Goal: Entertainment & Leisure: Consume media (video, audio)

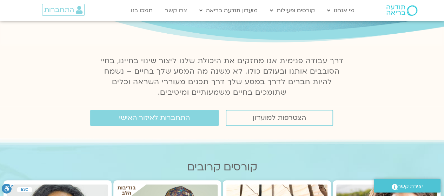
scroll to position [65, 0]
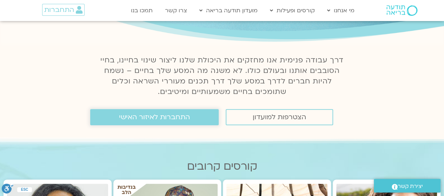
click at [129, 119] on span "התחברות לאיזור האישי" at bounding box center [154, 117] width 71 height 8
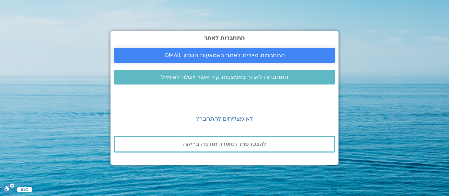
click at [230, 52] on span "התחברות מיידית לאתר באמצעות חשבון GMAIL" at bounding box center [225, 55] width 120 height 6
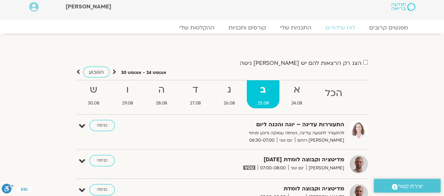
scroll to position [4, 0]
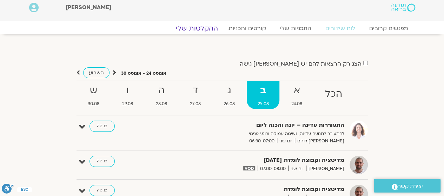
click at [190, 29] on link "ההקלטות שלי" at bounding box center [197, 28] width 59 height 8
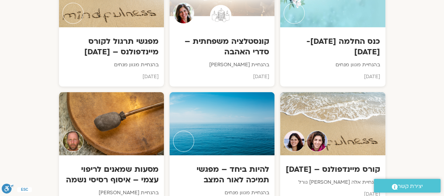
scroll to position [1020, 0]
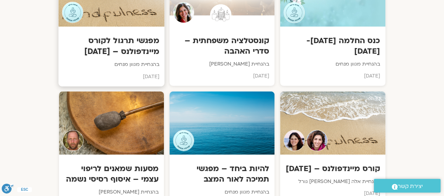
click at [119, 35] on h3 "מפגשי תרגול לקורס מיינדפולנס – יוני 25" at bounding box center [112, 45] width 96 height 21
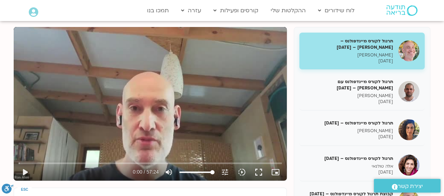
scroll to position [87, 0]
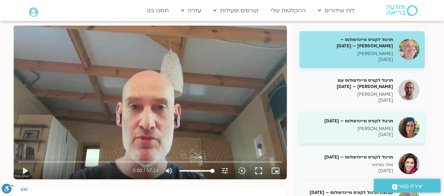
click at [355, 119] on h5 "תרגול לקורס מיינדפולנס – [DATE]" at bounding box center [349, 121] width 88 height 6
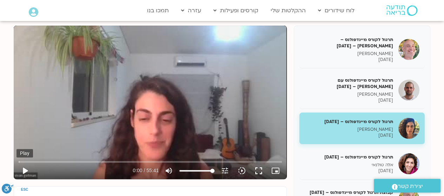
click at [21, 173] on button "play_arrow" at bounding box center [25, 171] width 17 height 17
type input "1.049552"
click at [60, 110] on div "Skip Ad 2:27 pause 0:16 / 55:41 volume_up Mute tune Resolution Auto 240p slow_m…" at bounding box center [150, 103] width 273 height 154
click at [97, 98] on div "Skip Ad 2:27 play_arrow 0:16 / 55:41 volume_up Mute tune Resolution Auto 240p s…" at bounding box center [150, 103] width 273 height 154
click at [162, 97] on div "Skip Ad 2:27 pause 3:15 / 55:41 volume_up Mute tune Resolution Auto 240p slow_m…" at bounding box center [150, 103] width 273 height 154
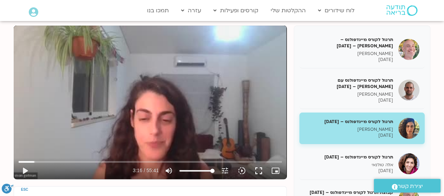
click at [162, 97] on div "Skip Ad 2:27 play_arrow 3:16 / 55:41 volume_up Mute tune Resolution Auto 240p s…" at bounding box center [150, 103] width 273 height 154
click at [171, 90] on div "Skip Ad 2:27 pause 3:35 / 55:41 volume_up Mute tune Resolution Auto 240p slow_m…" at bounding box center [150, 103] width 273 height 154
click at [196, 85] on div "Skip Ad 2:27 play_arrow 3:35 / 55:41 volume_up Mute tune Resolution Auto 240p s…" at bounding box center [150, 103] width 273 height 154
click at [244, 87] on div "Skip Ad 2:27 pause 4:09 / 55:41 volume_up Mute tune Resolution Auto 240p slow_m…" at bounding box center [150, 103] width 273 height 154
click at [205, 84] on div "Skip Ad 2:27 play_arrow 4:09 / 55:41 volume_up Mute tune Resolution Auto 240p s…" at bounding box center [150, 103] width 273 height 154
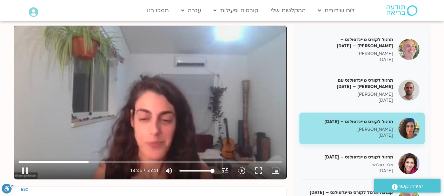
click at [213, 91] on div "Skip Ad 2:27 pause 14:46 / 55:41 volume_up Mute tune Resolution Auto 240p slow_…" at bounding box center [150, 103] width 273 height 154
click at [216, 74] on div "Skip Ad 2:27 play_arrow 14:47 / 55:41 volume_up Mute tune Resolution Auto 240p …" at bounding box center [150, 103] width 273 height 154
click at [248, 71] on div "Skip Ad 2:27 pause 15:05 / 55:41 volume_up Mute tune Resolution Auto 240p slow_…" at bounding box center [150, 103] width 273 height 154
click at [261, 62] on div "Skip Ad 2:27 play_arrow 15:05 / 55:41 volume_up Mute tune Resolution Auto 240p …" at bounding box center [150, 103] width 273 height 154
click at [221, 72] on div "Skip Ad 2:27 pause 16:06 / 55:41 volume_up Mute tune Resolution Auto 240p slow_…" at bounding box center [150, 103] width 273 height 154
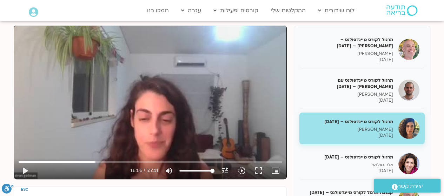
click at [232, 50] on div "Skip Ad 2:27 play_arrow 16:06 / 55:41 volume_up Mute tune Resolution Auto 240p …" at bounding box center [150, 103] width 273 height 154
click at [219, 57] on div "Skip Ad 2:27 pause 20:18 / 55:41 volume_up Mute tune Resolution Auto 240p slow_…" at bounding box center [150, 103] width 273 height 154
click at [204, 73] on div "Skip Ad 2:27 play_arrow 20:18 / 55:41 volume_up Mute tune Resolution Auto 240p …" at bounding box center [150, 103] width 273 height 154
click at [205, 67] on div "Skip Ad 2:27 pause 22:12 / 55:41 volume_up Mute tune Resolution Auto 240p slow_…" at bounding box center [150, 103] width 273 height 154
click at [192, 79] on div "Skip Ad 2:27 play_arrow 22:12 / 55:41 volume_up Mute tune Resolution Auto 240p …" at bounding box center [150, 103] width 273 height 154
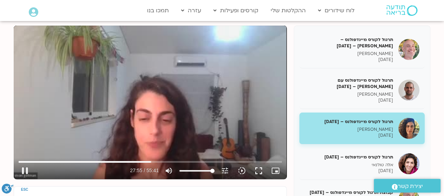
click at [208, 80] on div "Skip Ad 2:27 pause 27:55 / 55:41 volume_up Mute tune Resolution Auto 240p slow_…" at bounding box center [150, 103] width 273 height 154
click at [213, 75] on div "Skip Ad 2:27 play_arrow 27:55 / 55:41 volume_up Mute tune Resolution Auto 240p …" at bounding box center [150, 103] width 273 height 154
click at [72, 110] on div "Skip Ad 2:27 pause 31:23 / 55:41 volume_up Mute tune Resolution Auto 240p slow_…" at bounding box center [150, 103] width 273 height 154
click at [93, 103] on div "Skip Ad 2:27 play_arrow 31:23 / 55:41 volume_up Mute tune Resolution Auto 240p …" at bounding box center [150, 103] width 273 height 154
click at [108, 104] on div "Skip Ad 2:27 pause 44:52 / 55:41 volume_up Mute tune Resolution Auto 240p slow_…" at bounding box center [150, 103] width 273 height 154
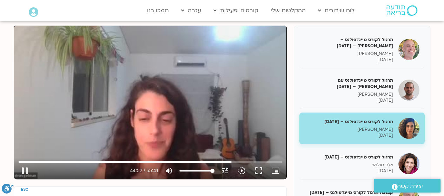
type input "2692.897476"
